Goal: Use online tool/utility: Utilize a website feature to perform a specific function

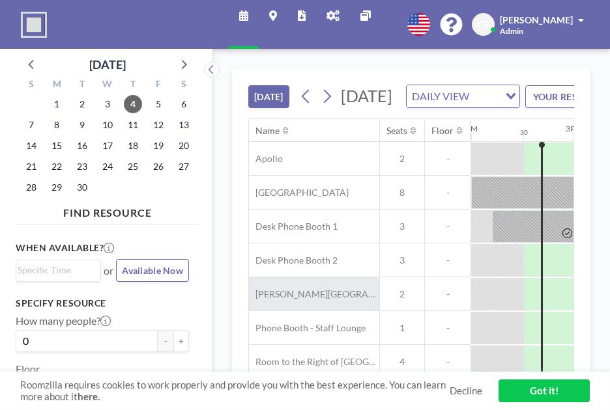
scroll to position [0, 1459]
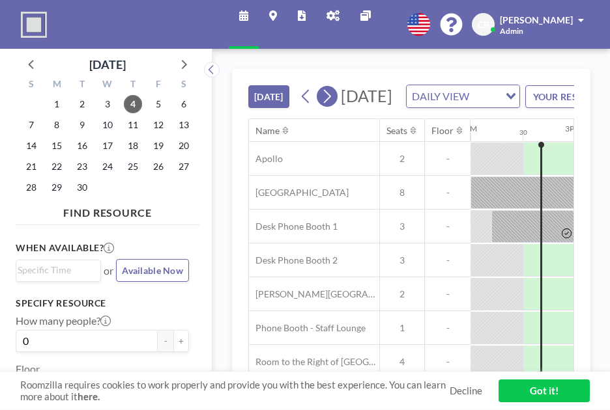
click at [331, 104] on icon at bounding box center [327, 97] width 7 height 14
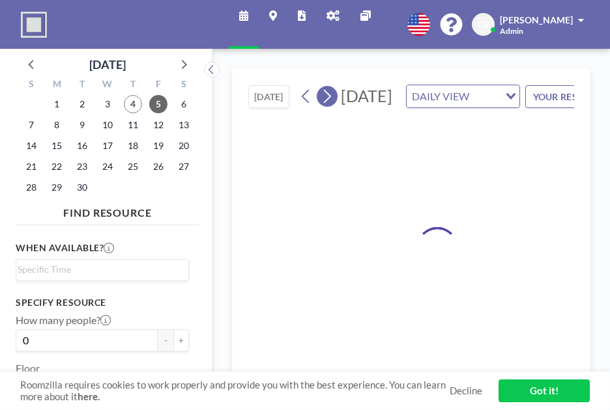
click at [331, 104] on icon at bounding box center [327, 97] width 7 height 14
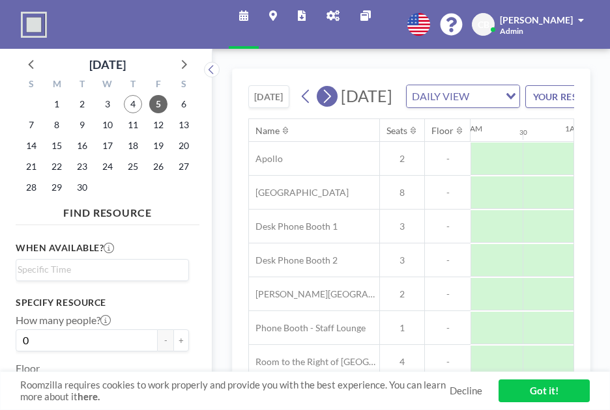
scroll to position [0, 0]
click at [331, 104] on icon at bounding box center [327, 97] width 7 height 14
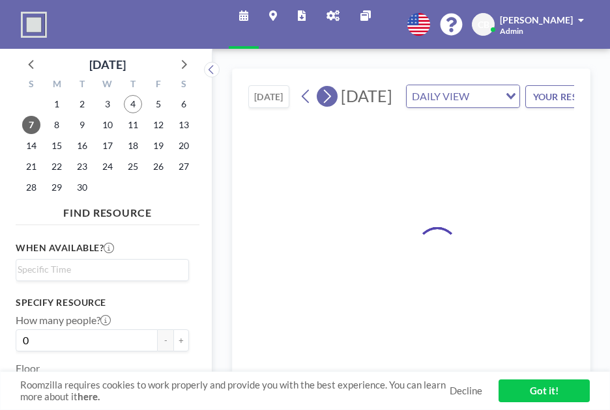
click at [331, 104] on icon at bounding box center [327, 97] width 7 height 14
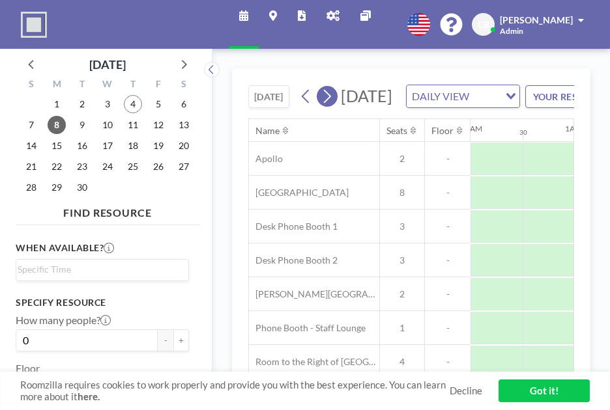
click at [331, 104] on icon at bounding box center [327, 97] width 7 height 14
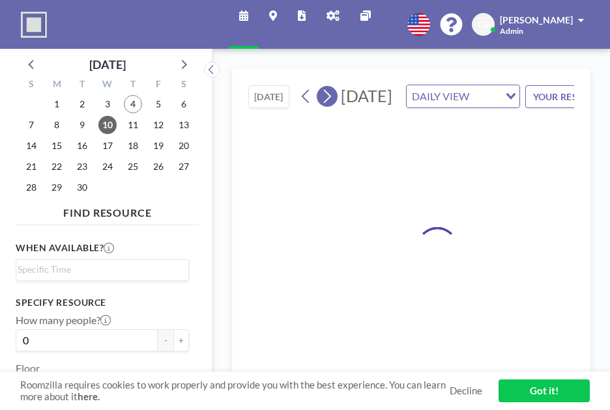
click at [331, 104] on icon at bounding box center [327, 97] width 7 height 14
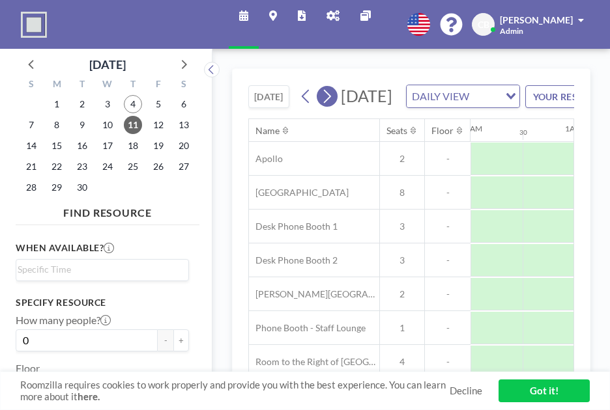
click at [331, 104] on icon at bounding box center [327, 97] width 7 height 14
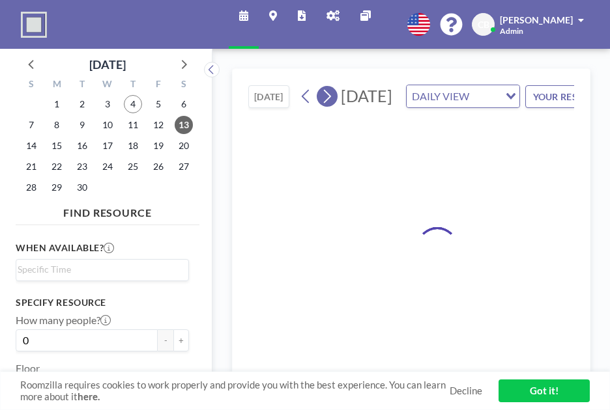
click at [331, 104] on icon at bounding box center [327, 97] width 7 height 14
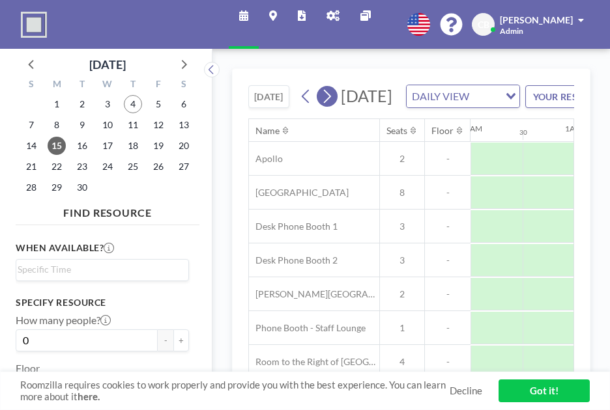
click at [331, 104] on icon at bounding box center [327, 97] width 7 height 14
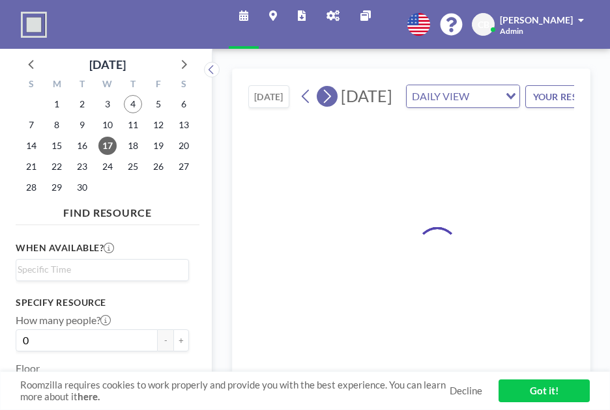
click at [331, 104] on icon at bounding box center [327, 97] width 7 height 14
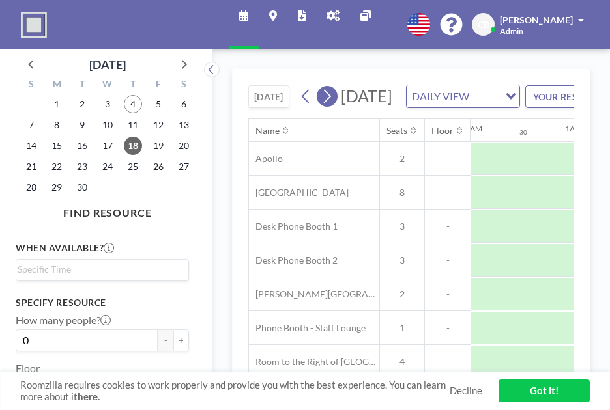
click at [331, 104] on icon at bounding box center [327, 97] width 7 height 14
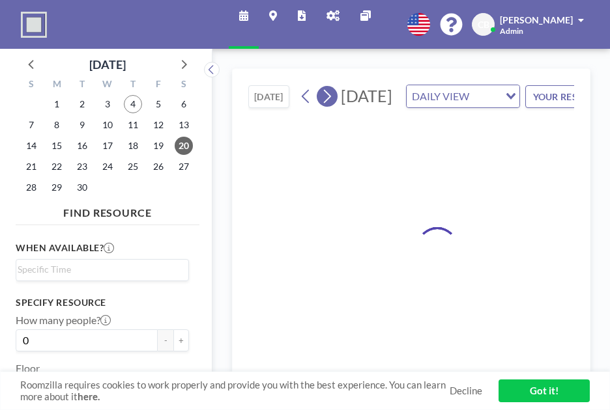
click at [331, 104] on icon at bounding box center [327, 97] width 7 height 14
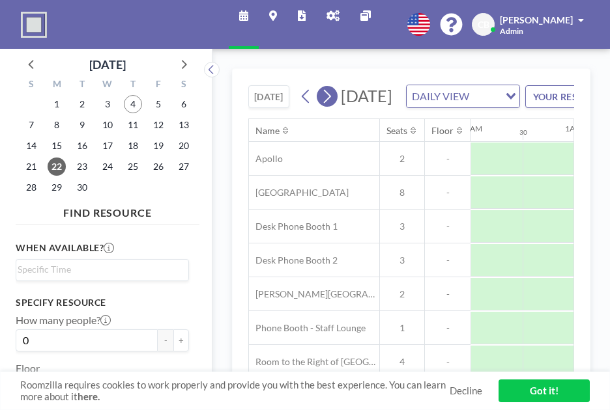
click at [331, 104] on icon at bounding box center [327, 97] width 7 height 14
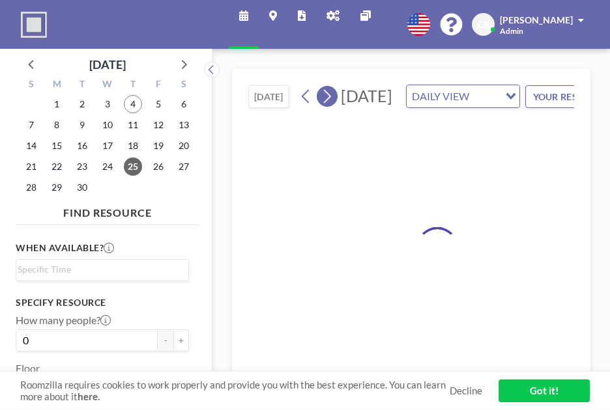
click at [331, 104] on icon at bounding box center [327, 97] width 7 height 14
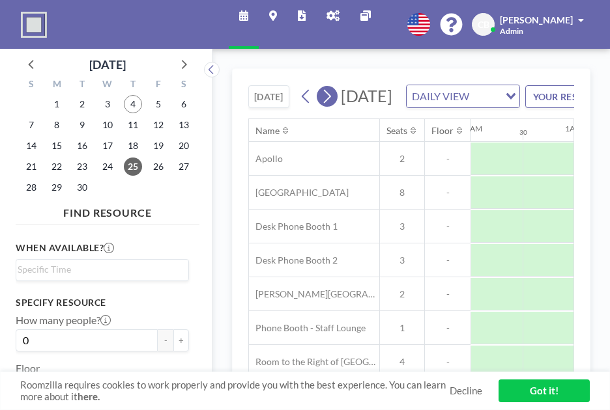
click at [331, 104] on icon at bounding box center [327, 97] width 7 height 14
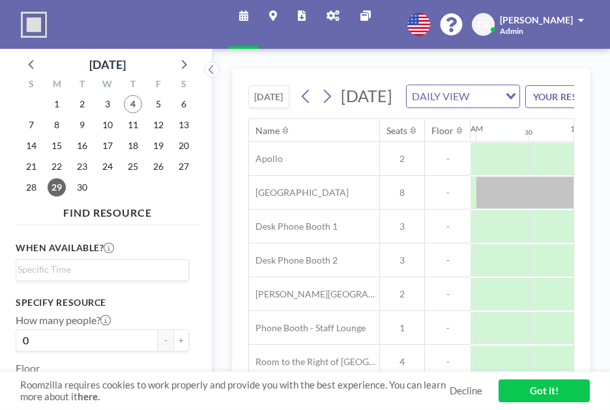
scroll to position [0, 897]
